Goal: Information Seeking & Learning: Check status

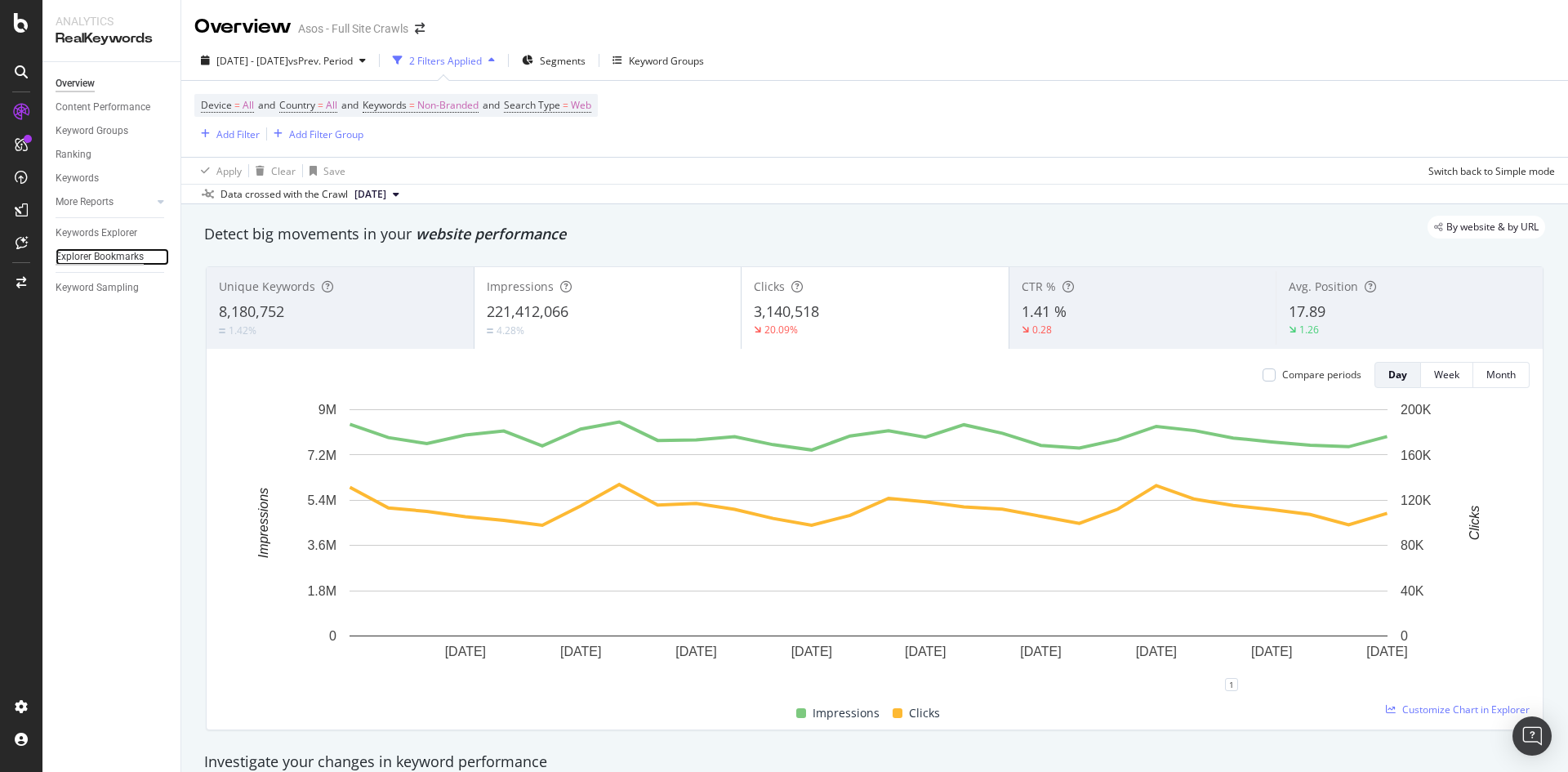
click at [97, 254] on div "Explorer Bookmarks" at bounding box center [99, 256] width 88 height 17
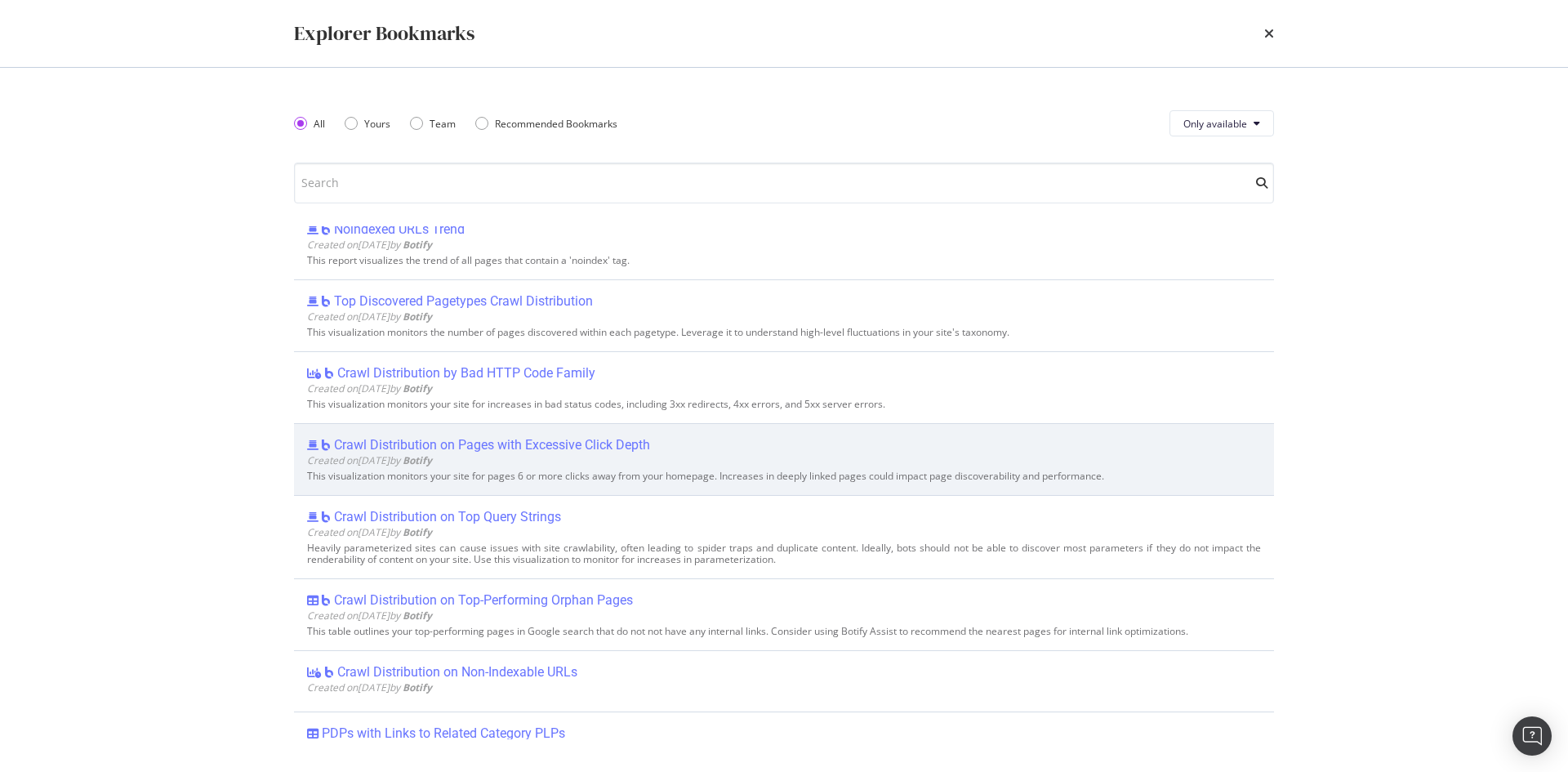
scroll to position [490, 0]
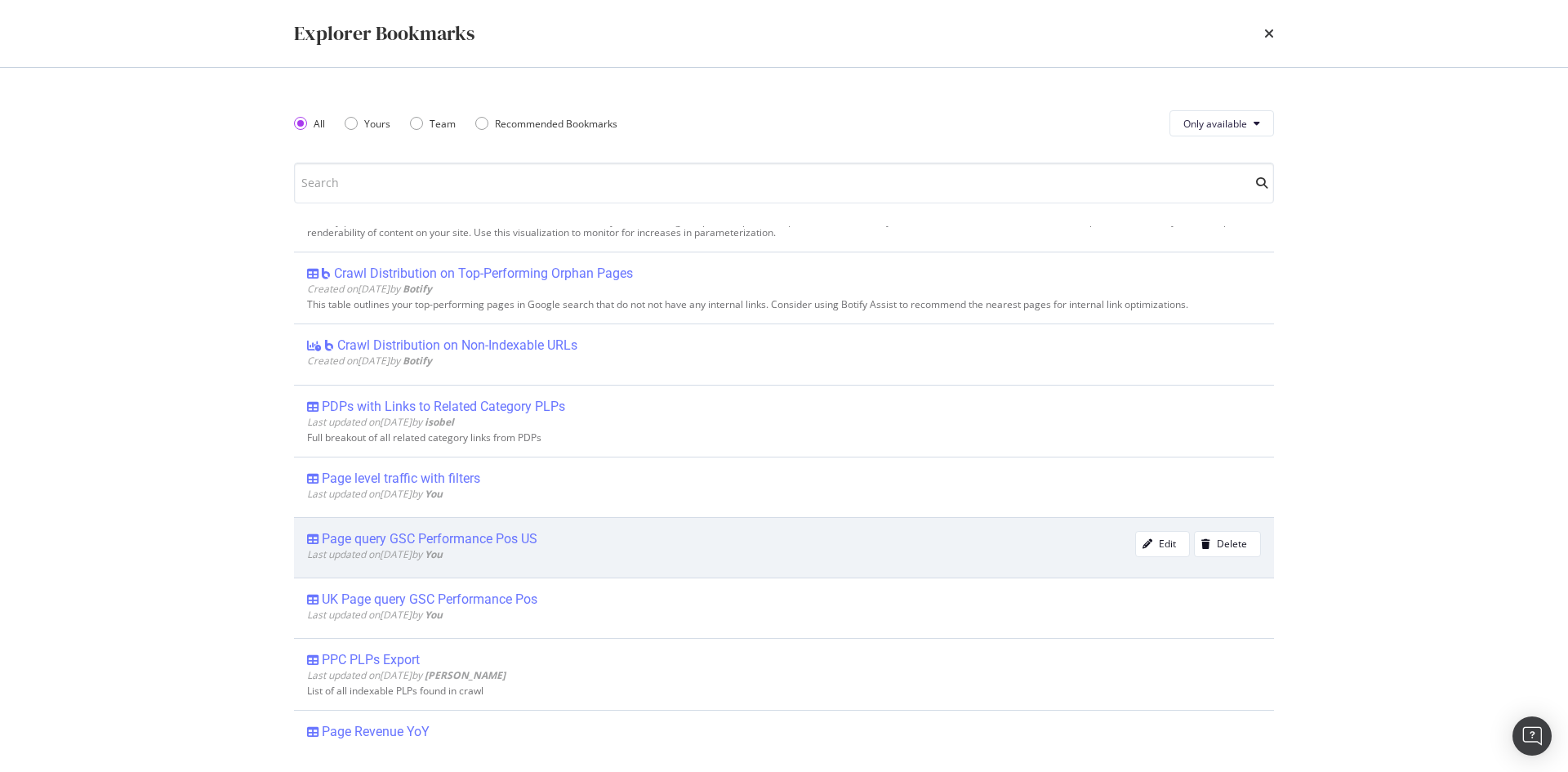
click at [523, 542] on div "Page query GSC Performance Pos US" at bounding box center [429, 538] width 216 height 16
